Goal: Transaction & Acquisition: Purchase product/service

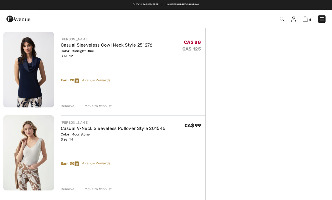
scroll to position [208, 0]
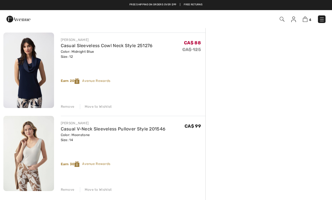
click at [67, 109] on div "Remove" at bounding box center [68, 106] width 14 height 5
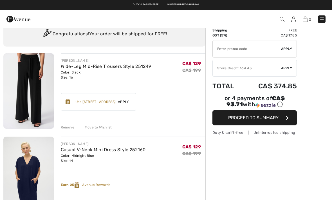
scroll to position [20, 0]
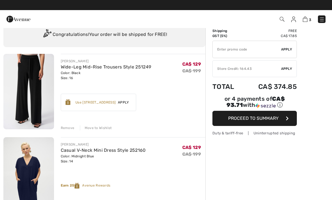
click at [30, 69] on img at bounding box center [28, 92] width 51 height 76
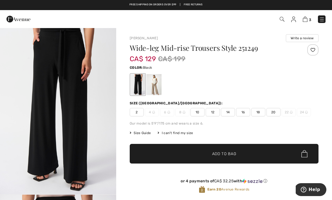
click at [306, 19] on img at bounding box center [304, 19] width 5 height 5
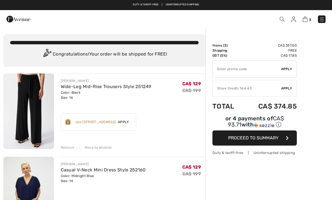
click at [306, 19] on img at bounding box center [304, 19] width 5 height 5
click at [305, 20] on img at bounding box center [304, 19] width 5 height 5
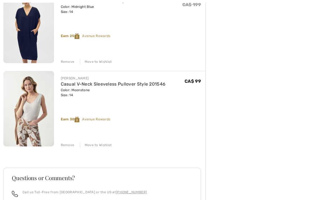
scroll to position [169, 0]
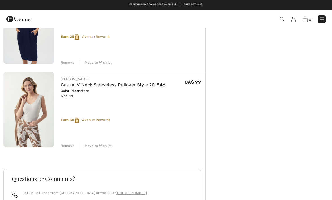
click at [102, 147] on div "Move to Wishlist" at bounding box center [96, 146] width 32 height 5
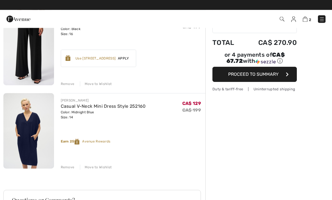
scroll to position [64, 0]
